Goal: Transaction & Acquisition: Purchase product/service

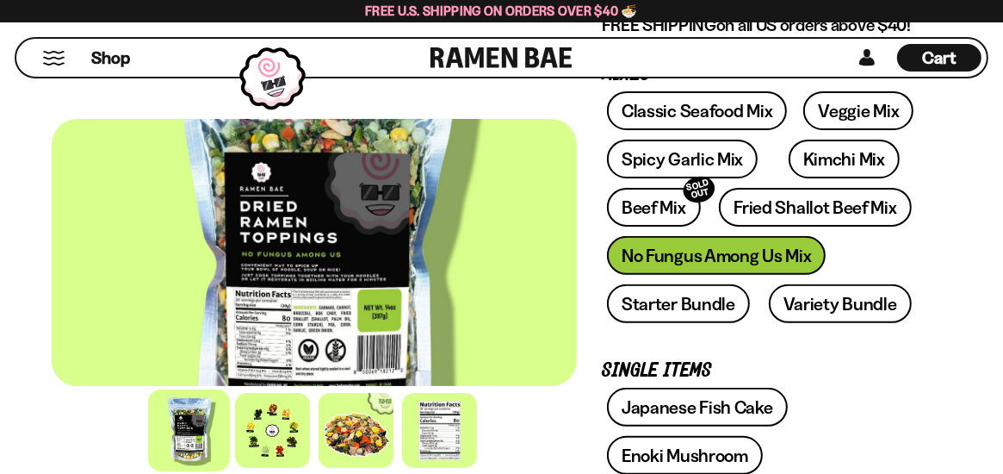
scroll to position [431, 0]
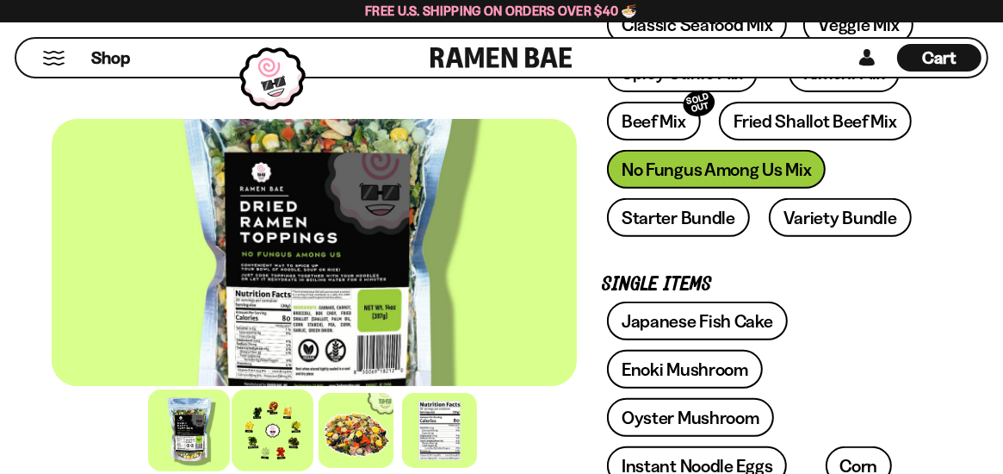
click at [280, 435] on div at bounding box center [273, 430] width 82 height 82
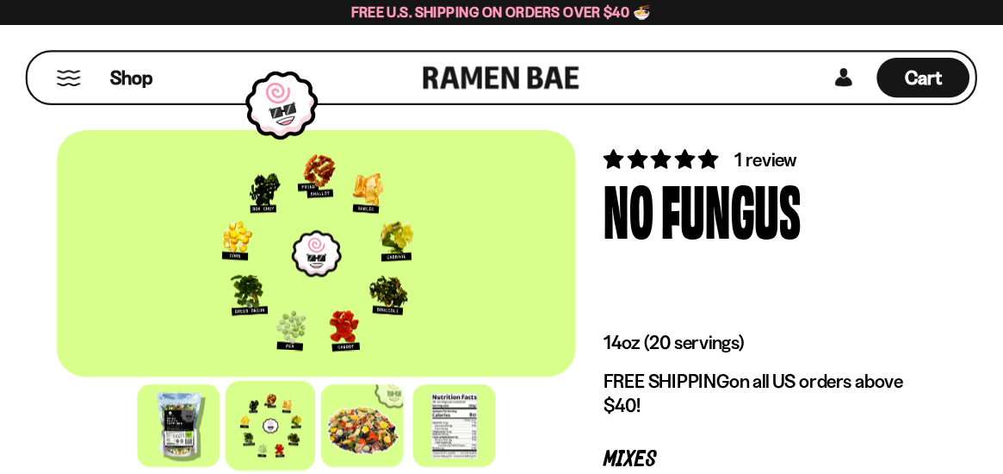
scroll to position [22, 0]
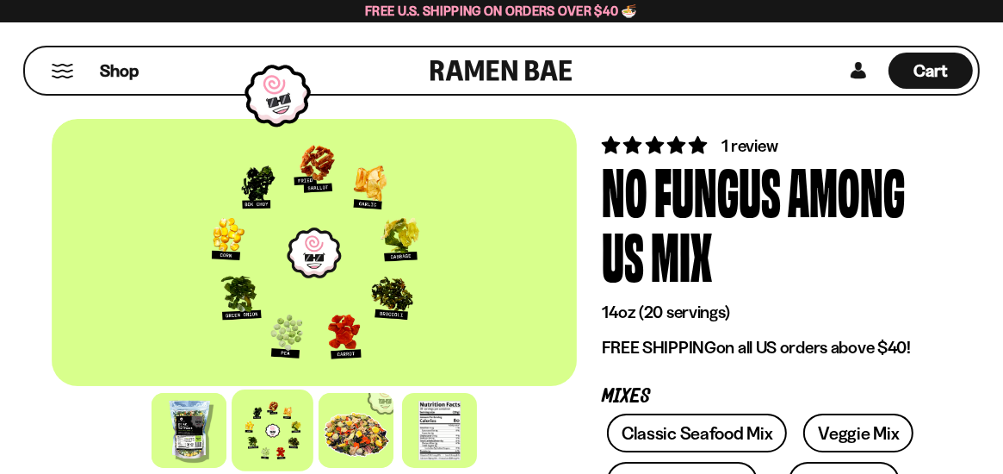
drag, startPoint x: 403, startPoint y: 1, endPoint x: 29, endPoint y: 211, distance: 428.7
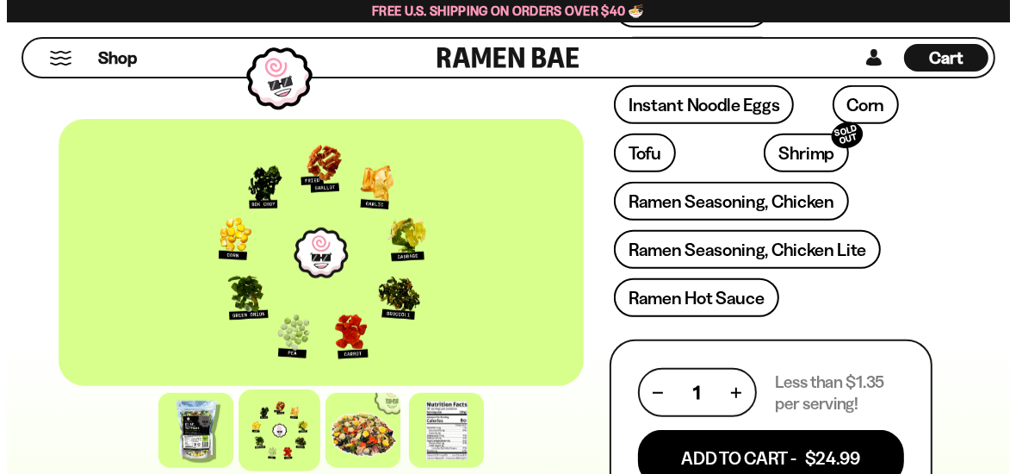
scroll to position [797, 0]
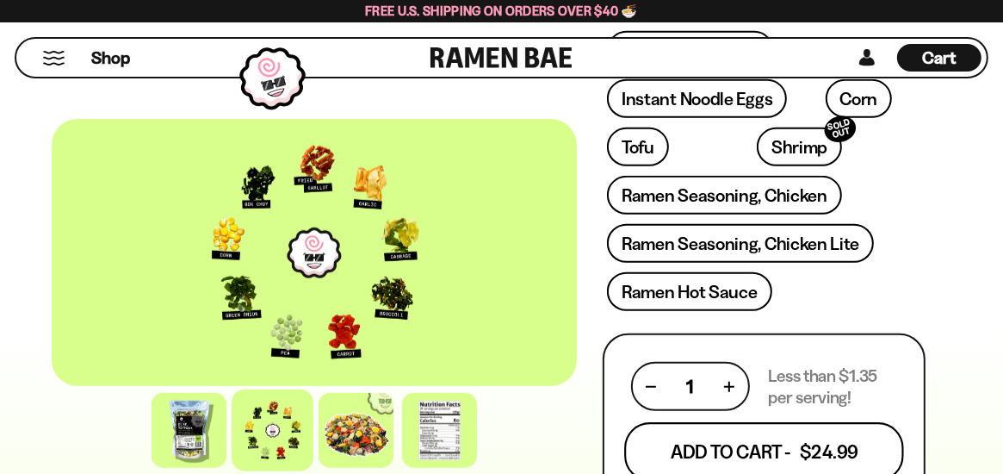
click at [763, 436] on button "Add To Cart - $24.99" at bounding box center [764, 452] width 280 height 59
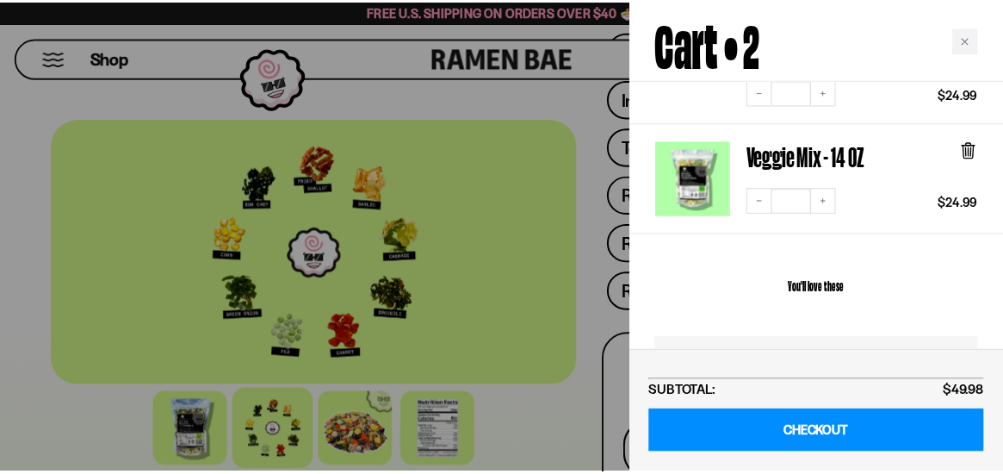
scroll to position [172, 0]
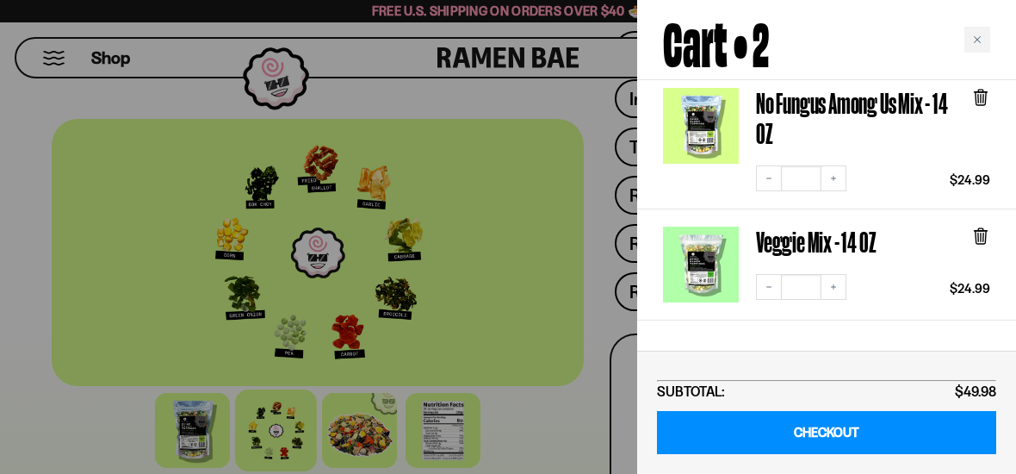
click at [585, 96] on div at bounding box center [508, 237] width 1016 height 474
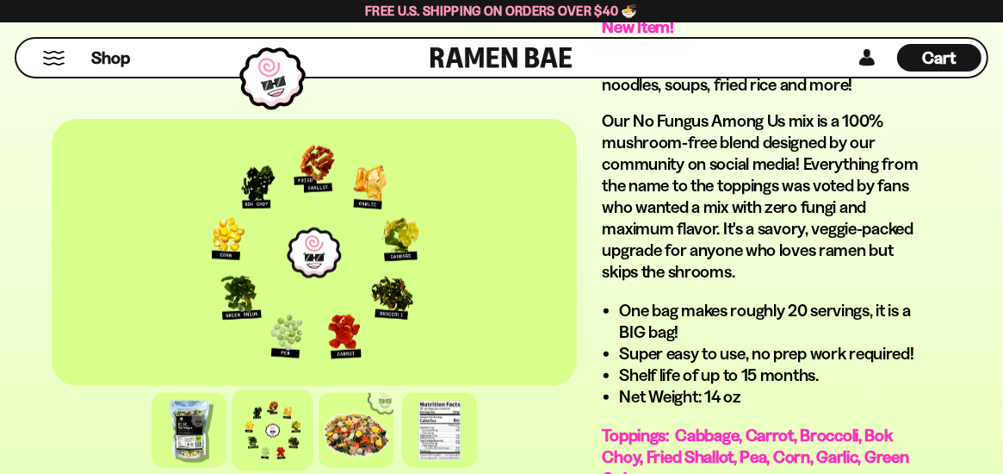
scroll to position [1400, 0]
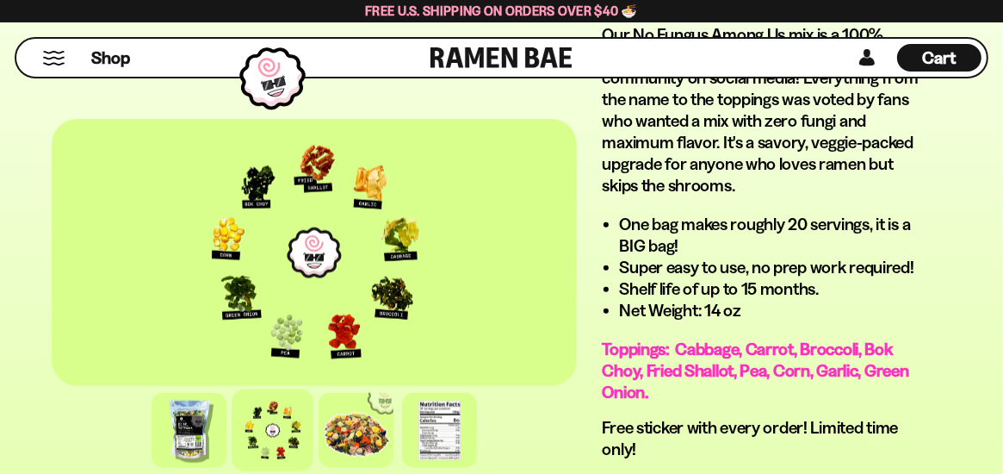
click at [329, 277] on div at bounding box center [314, 252] width 525 height 267
click at [49, 62] on button "Mobile Menu Trigger" at bounding box center [53, 58] width 23 height 15
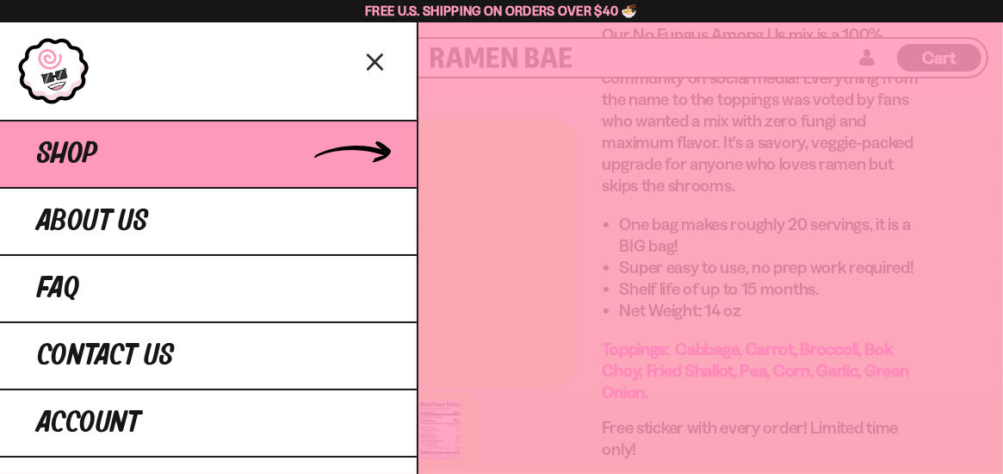
click at [65, 161] on span "Shop" at bounding box center [67, 154] width 60 height 31
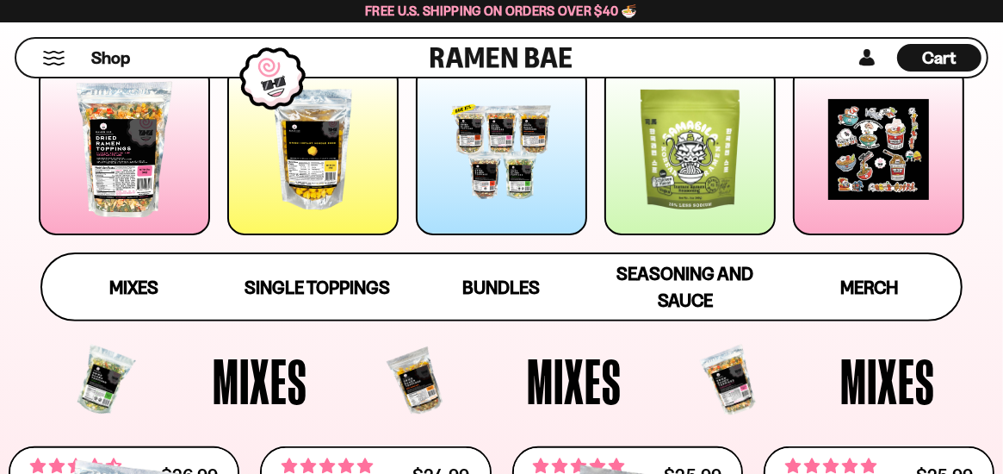
click at [108, 204] on div at bounding box center [124, 149] width 171 height 171
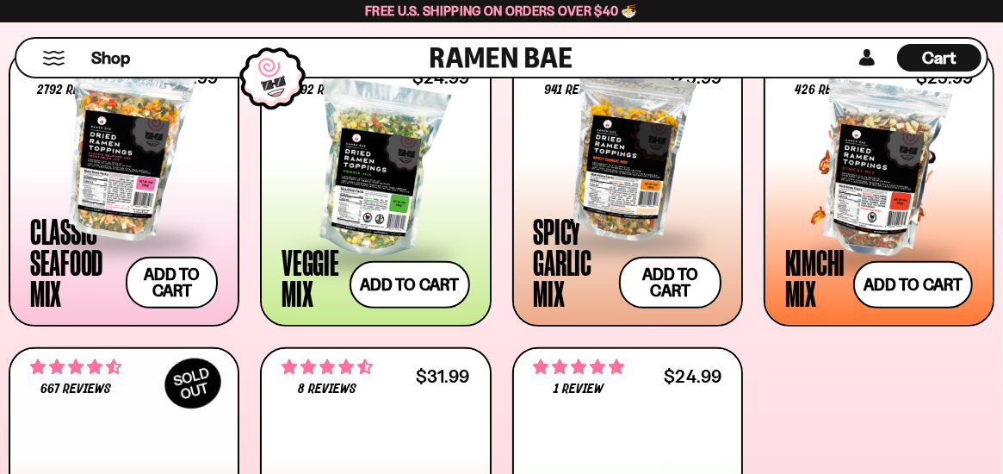
scroll to position [686, 0]
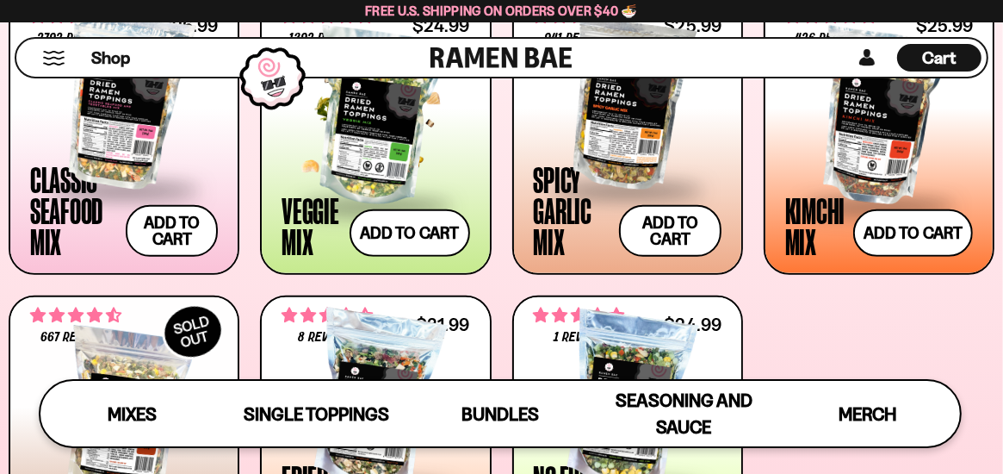
click at [371, 153] on div at bounding box center [376, 118] width 188 height 172
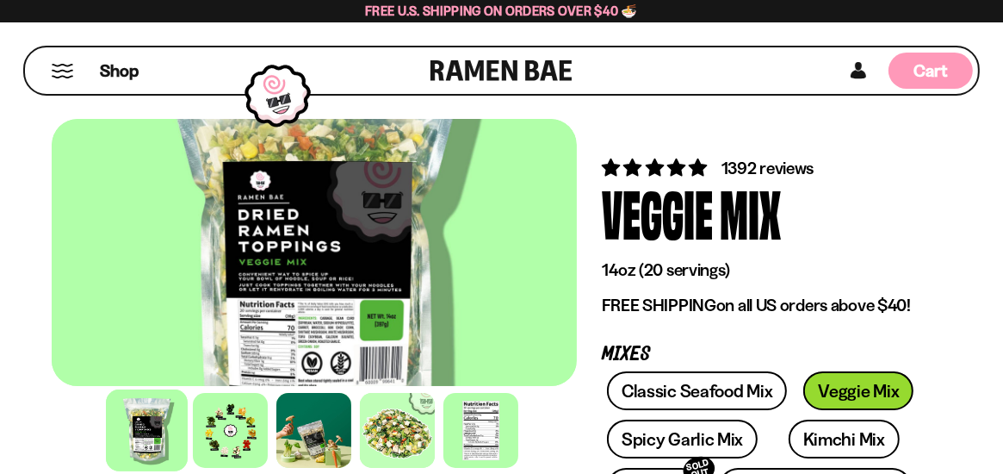
click at [908, 63] on div "Cart D0381C2F-513E-4F90-8A41-6F0A75DCBAAA" at bounding box center [931, 71] width 84 height 36
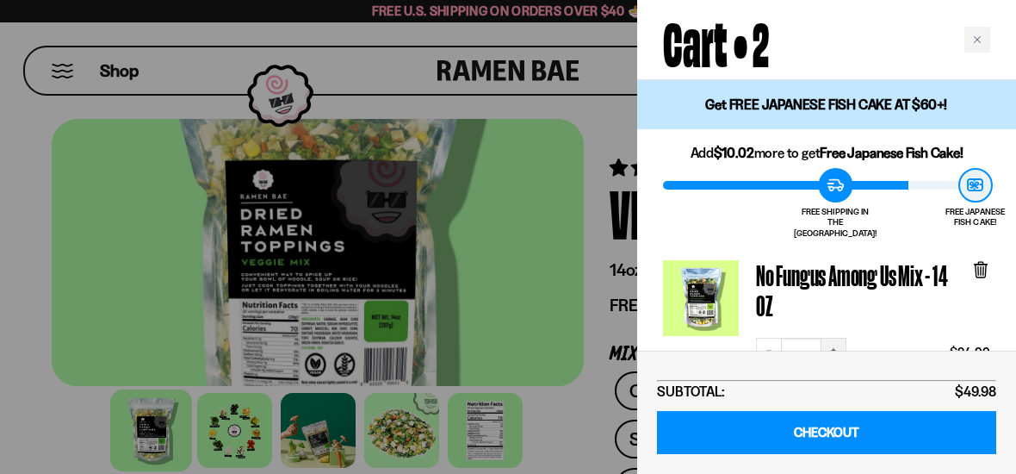
click at [833, 345] on icon "Increase quantity" at bounding box center [833, 350] width 10 height 10
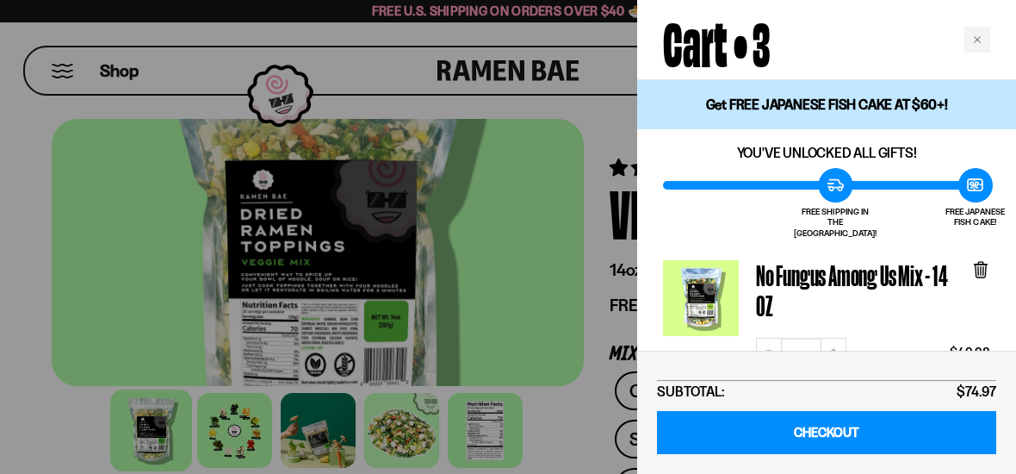
click at [592, 34] on div at bounding box center [508, 237] width 1016 height 474
